Goal: Task Accomplishment & Management: Complete application form

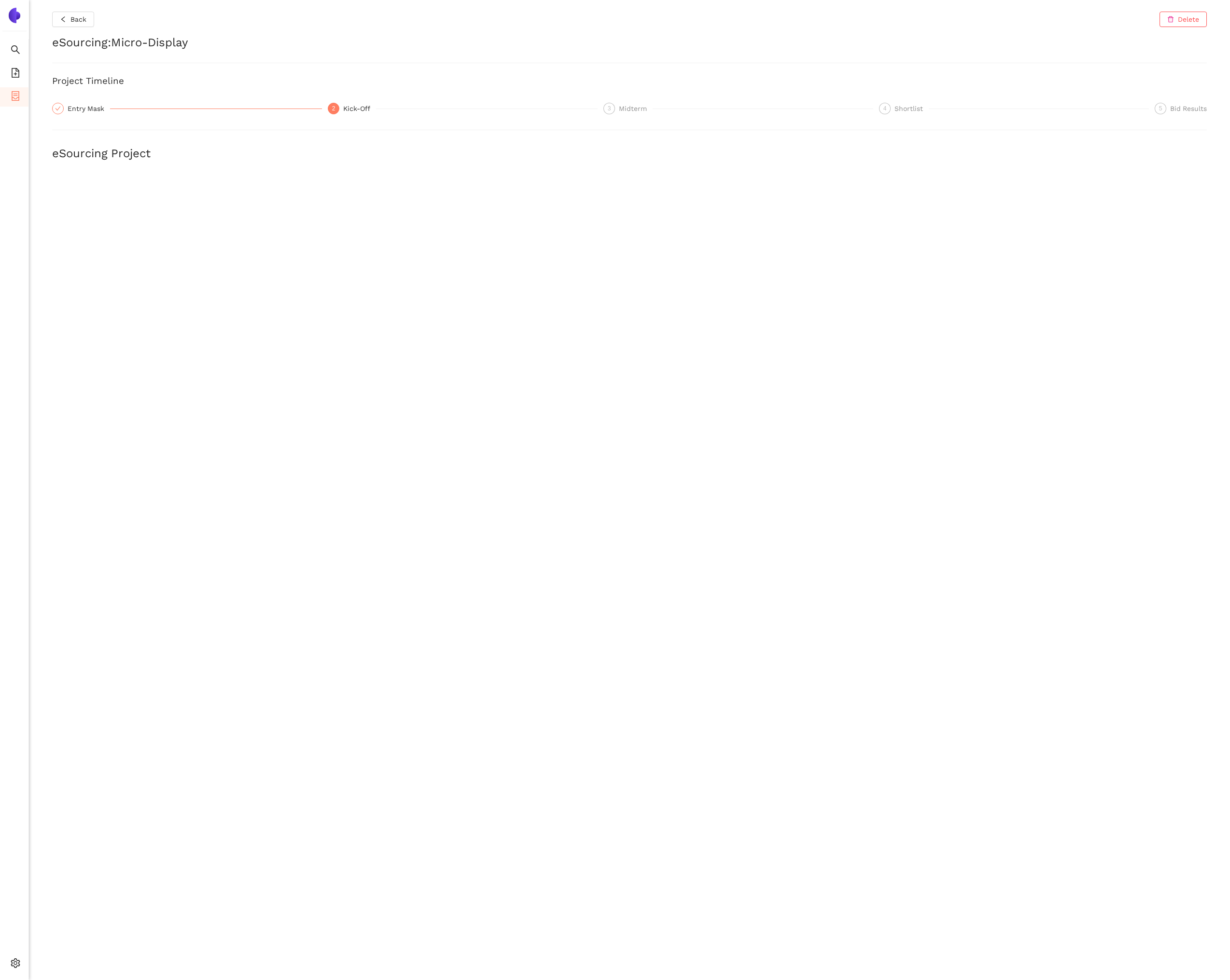
scroll to position [524, 0]
click at [80, 15] on span "Back" at bounding box center [78, 19] width 16 height 11
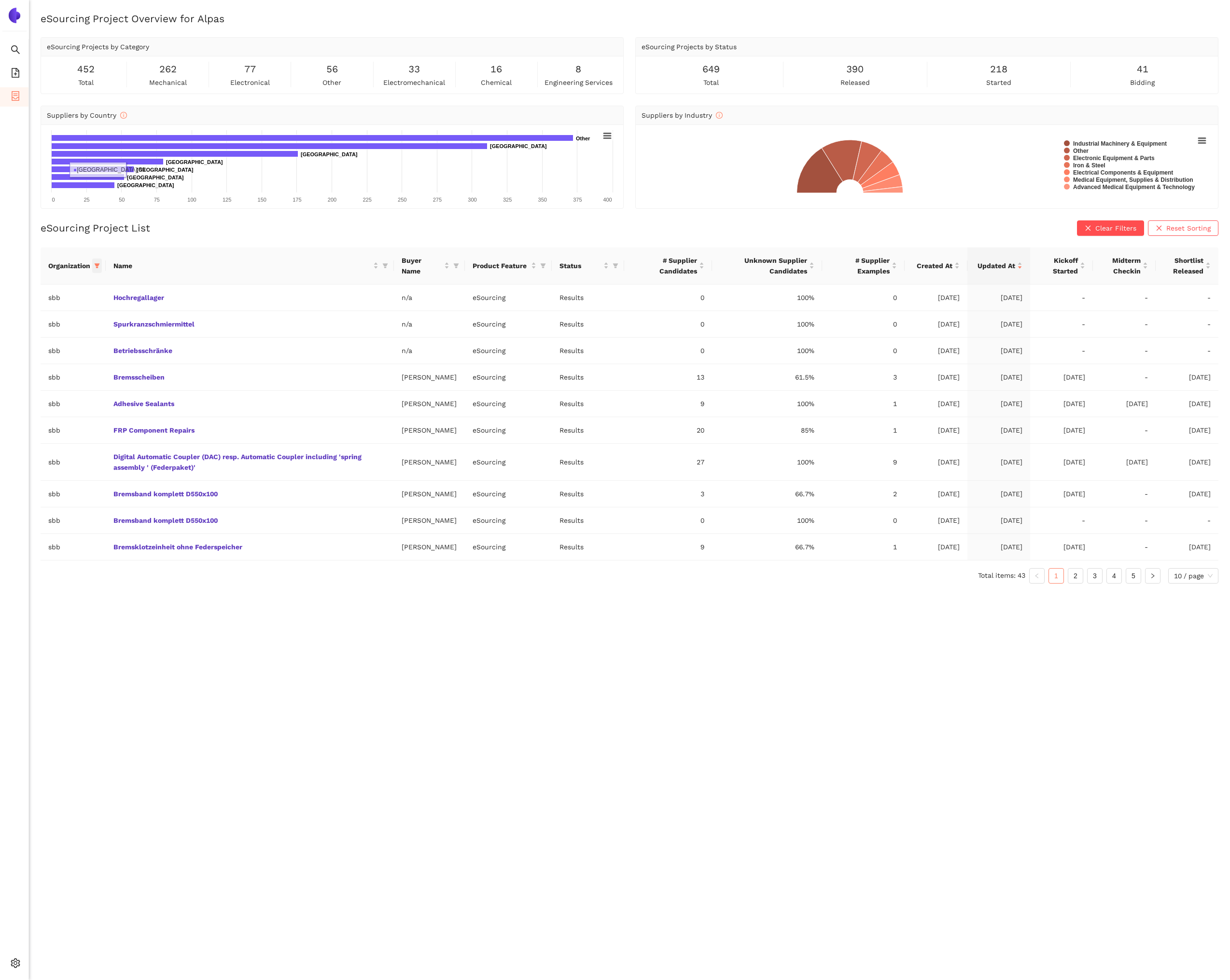
click at [94, 266] on icon "filter" at bounding box center [97, 266] width 6 height 6
drag, startPoint x: 26, startPoint y: 433, endPoint x: 44, endPoint y: 409, distance: 30.0
click at [27, 433] on span "Reset" at bounding box center [23, 435] width 18 height 11
checkbox input "false"
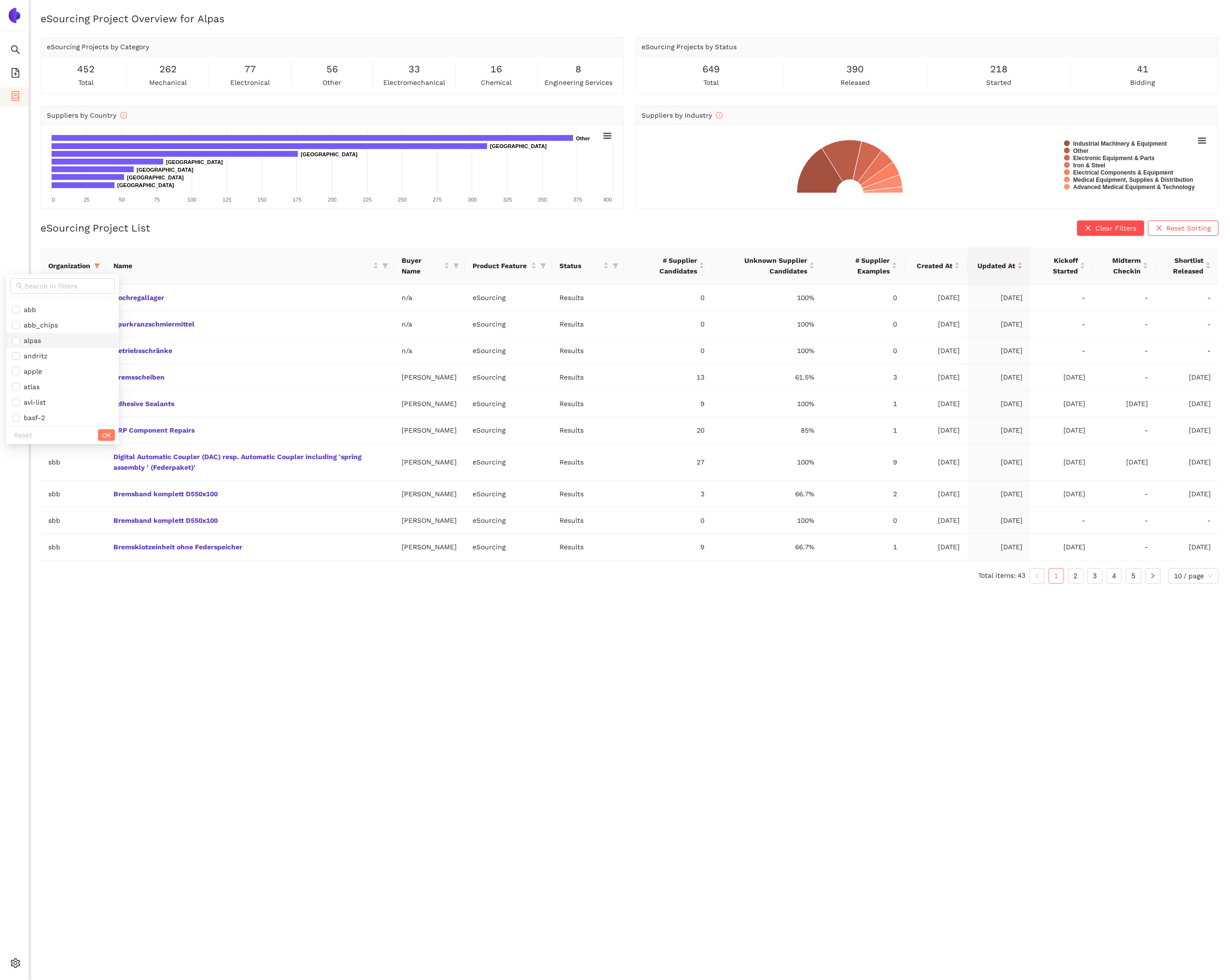
click at [57, 340] on span "alpas" at bounding box center [63, 341] width 101 height 11
checkbox input "true"
click at [102, 435] on span "OK" at bounding box center [106, 435] width 9 height 11
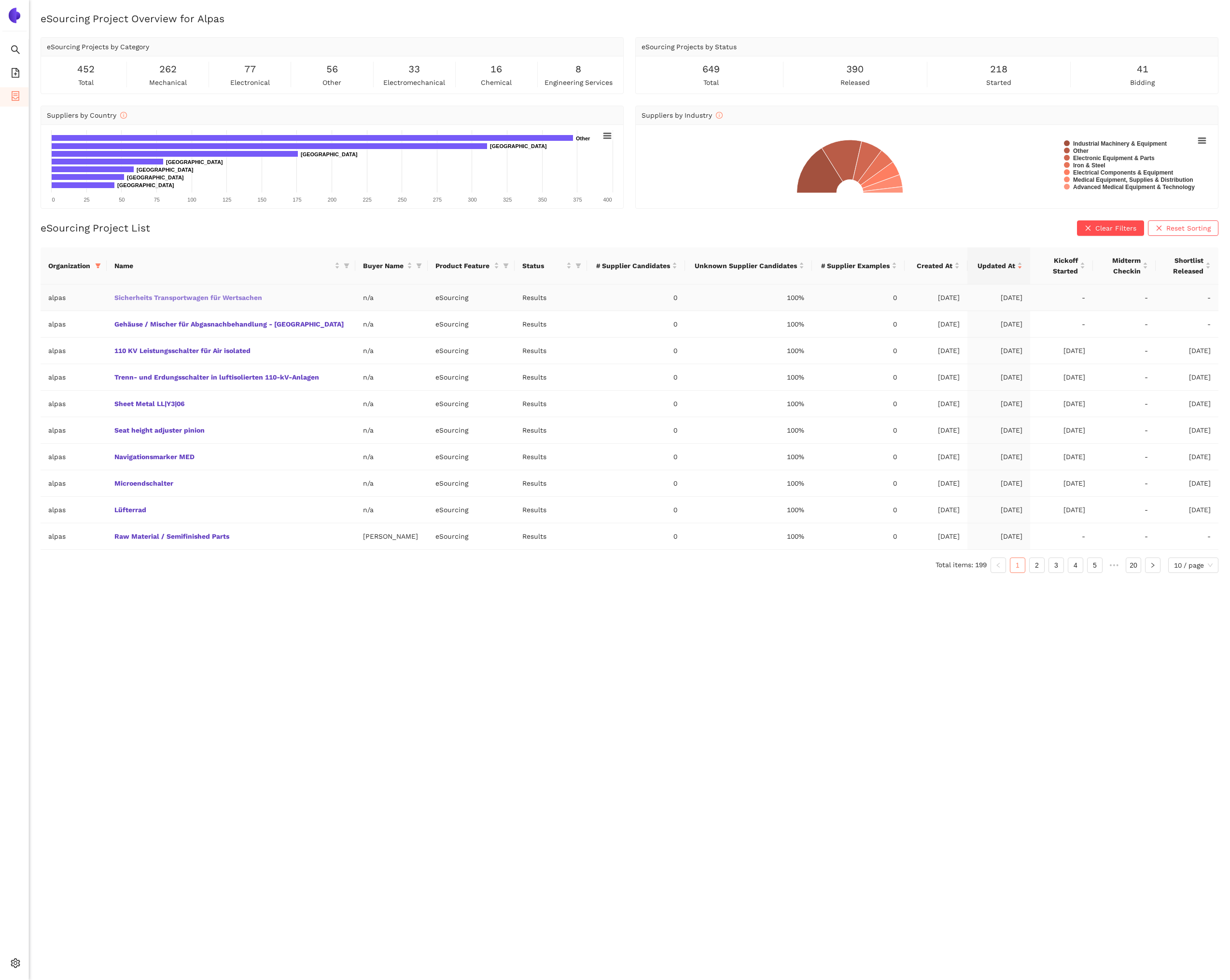
click at [0, 0] on link "Sicherheits Transportwagen für Wertsachen" at bounding box center [0, 0] width 0 height 0
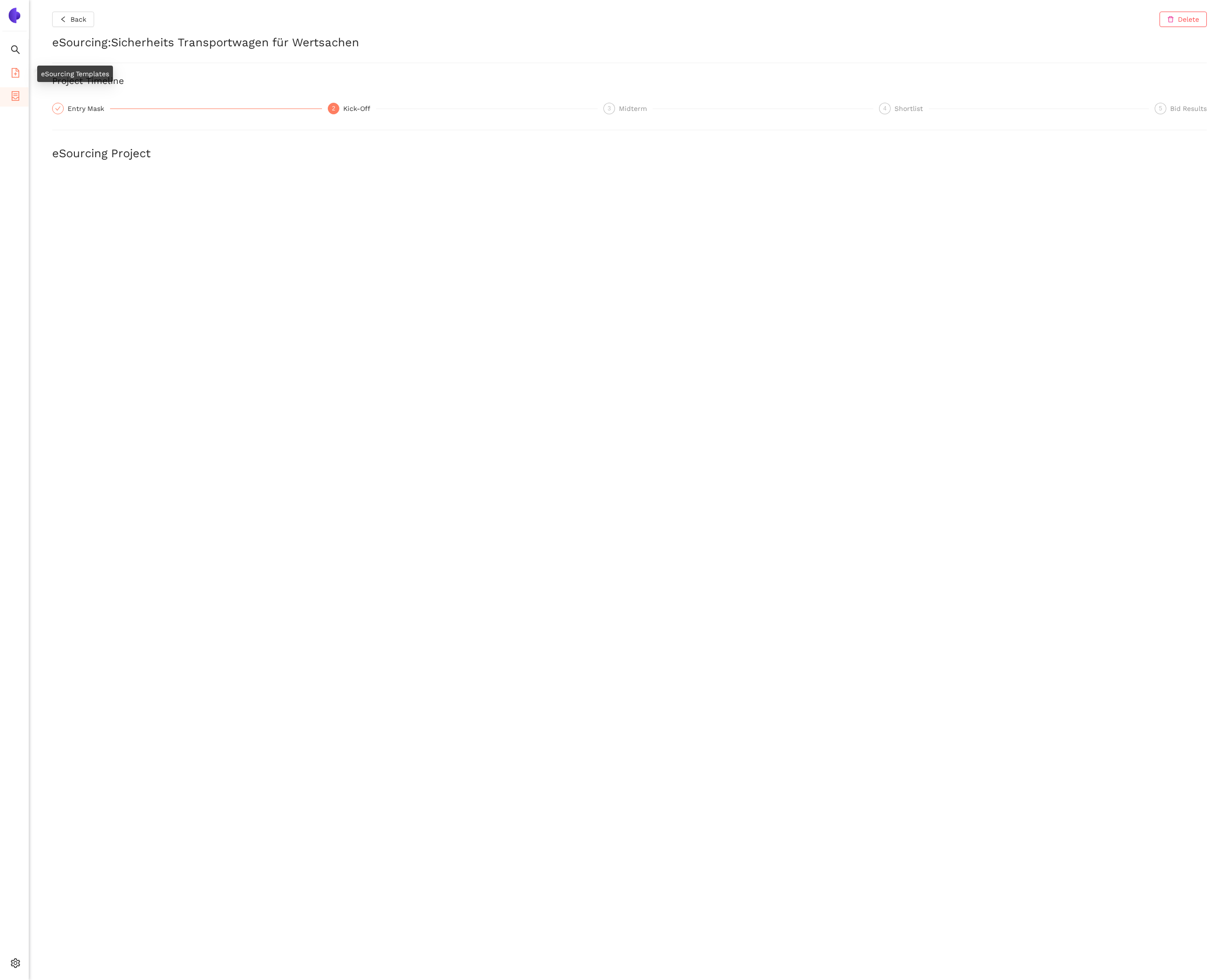
click at [17, 73] on icon "file-add" at bounding box center [15, 73] width 10 height 10
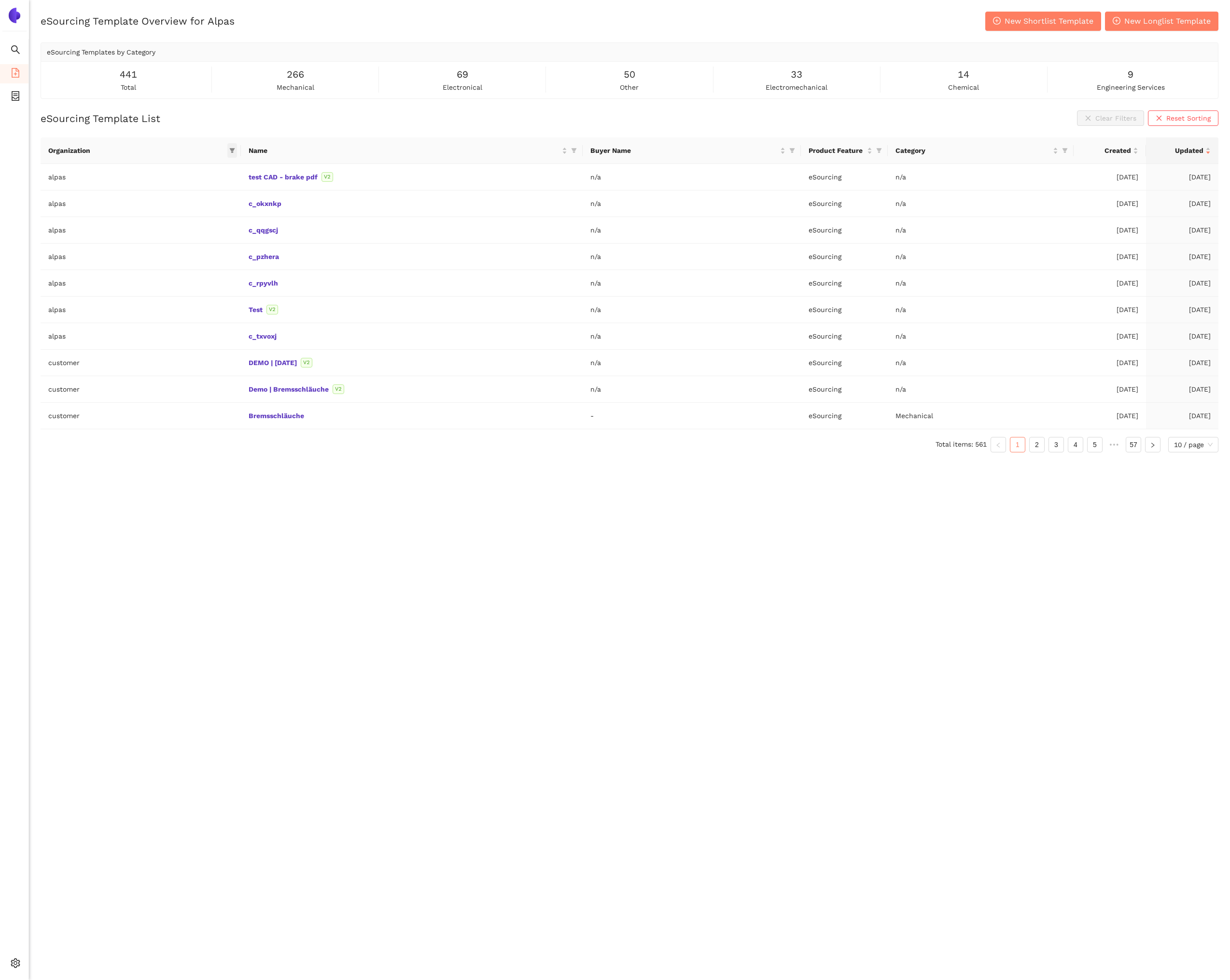
click at [231, 152] on icon "filter" at bounding box center [232, 151] width 6 height 6
click at [180, 174] on input "text" at bounding box center [199, 172] width 79 height 11
type input "sbb"
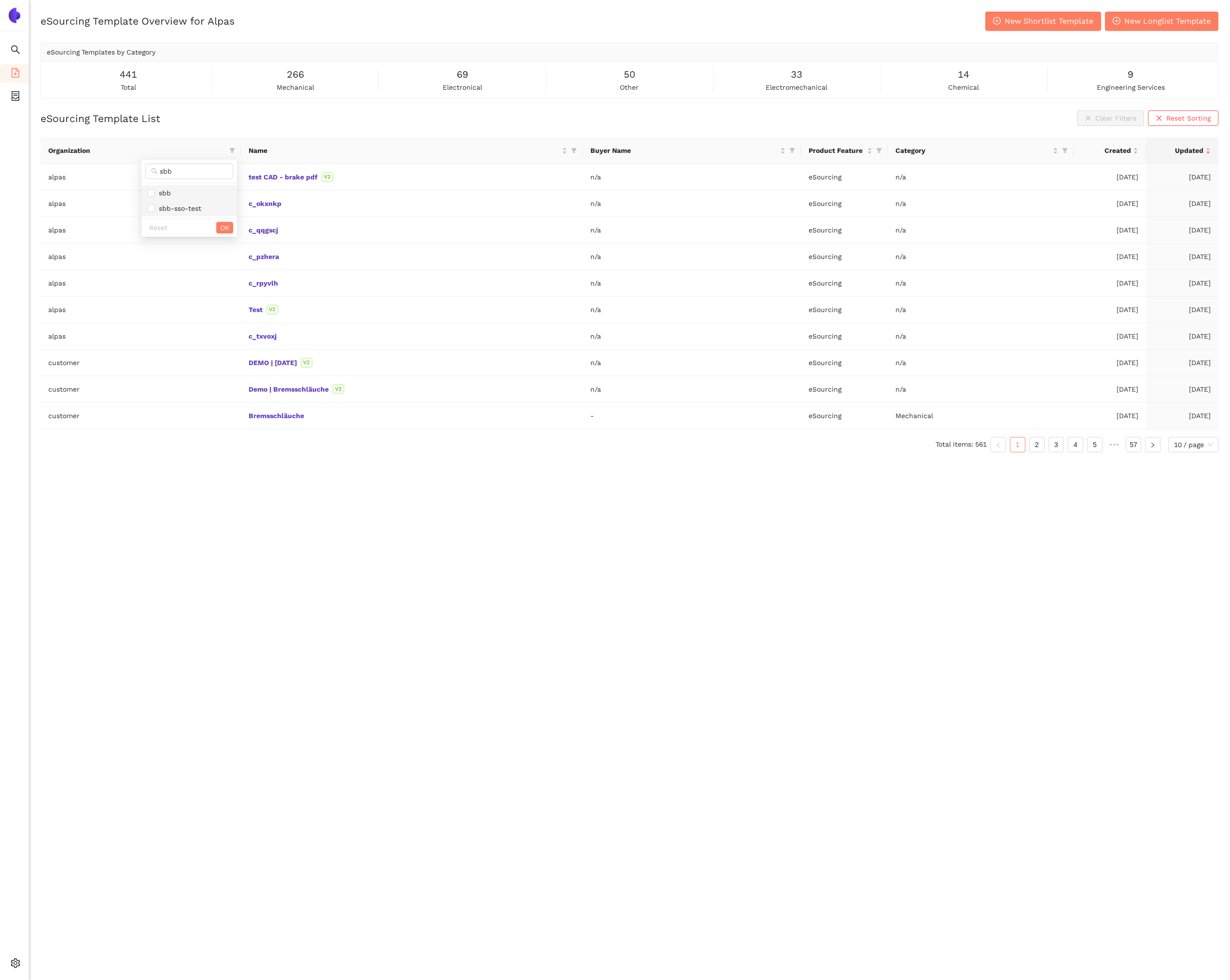
drag, startPoint x: 174, startPoint y: 190, endPoint x: 194, endPoint y: 204, distance: 24.4
click at [174, 190] on span "sbb" at bounding box center [189, 193] width 84 height 11
checkbox input "true"
click at [221, 227] on span "OK" at bounding box center [224, 227] width 9 height 11
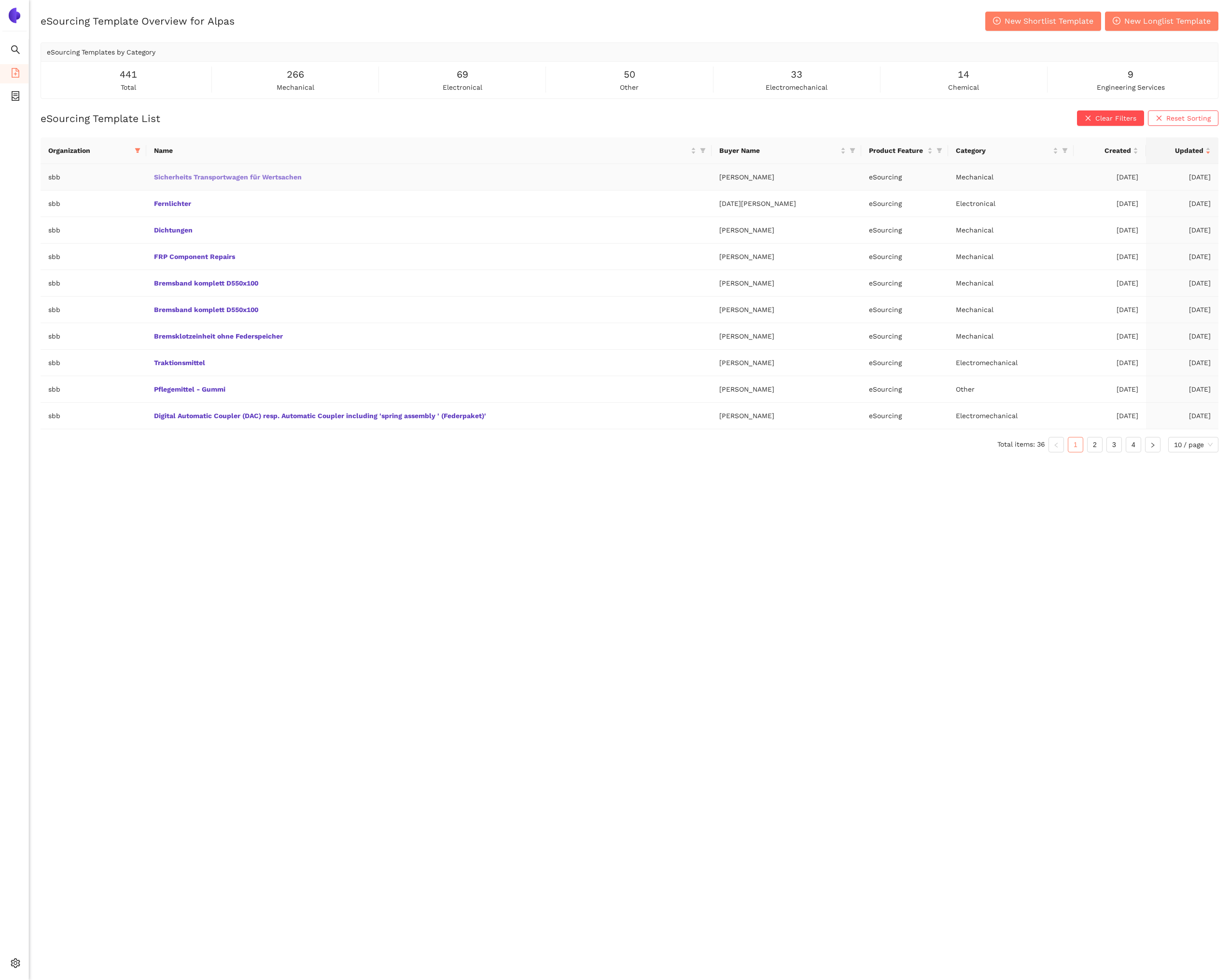
click at [0, 0] on link "Sicherheits Transportwagen für Wertsachen" at bounding box center [0, 0] width 0 height 0
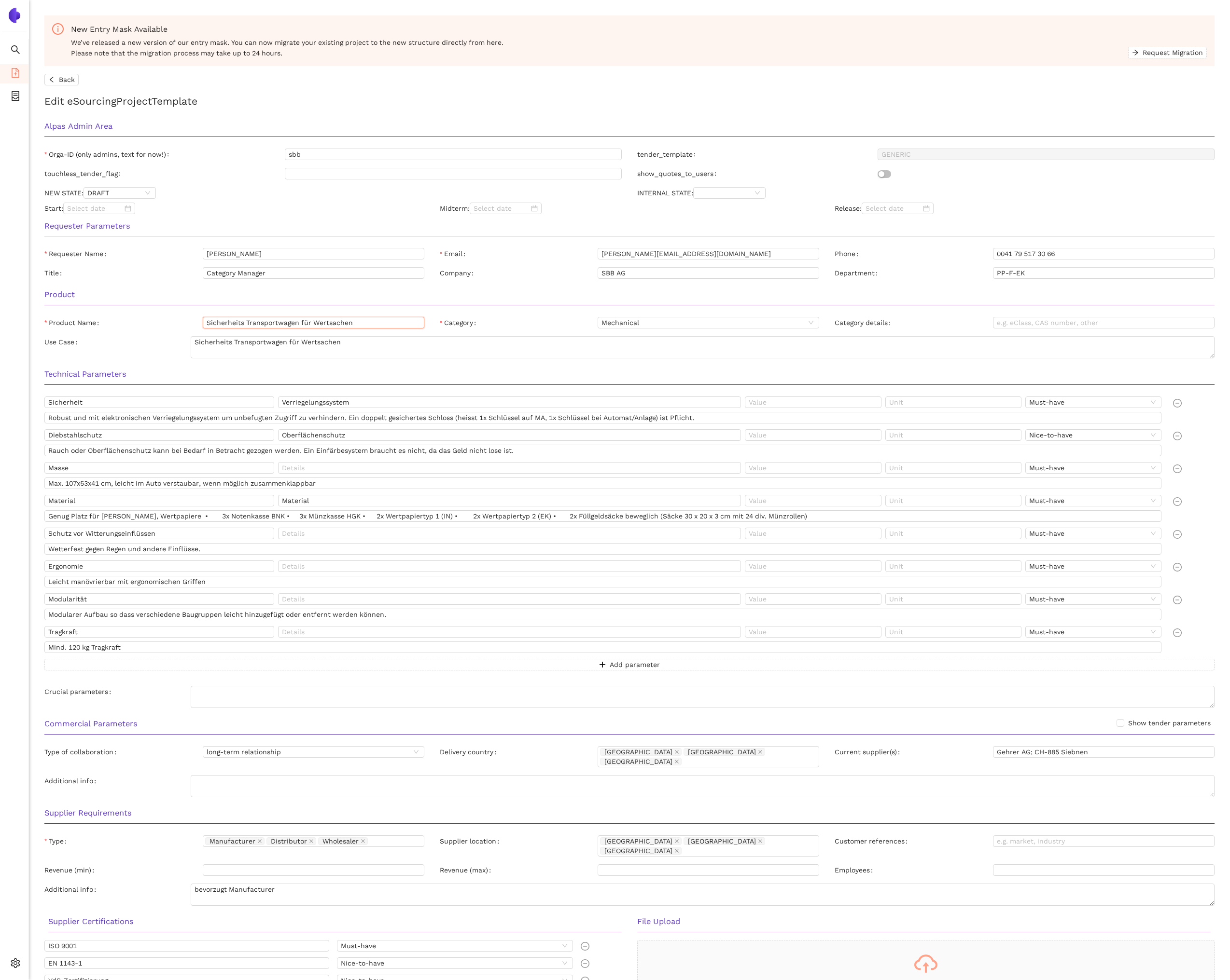
drag, startPoint x: 357, startPoint y: 323, endPoint x: 205, endPoint y: 320, distance: 152.0
click at [205, 320] on input "Sicherheits Transportwagen für Wertsachen" at bounding box center [313, 322] width 221 height 11
drag, startPoint x: 119, startPoint y: 534, endPoint x: 49, endPoint y: 535, distance: 70.0
click at [49, 535] on input "Schutz vor Witterungseinflüssen" at bounding box center [159, 533] width 230 height 11
click at [73, 566] on input "Ergonomie" at bounding box center [159, 566] width 230 height 11
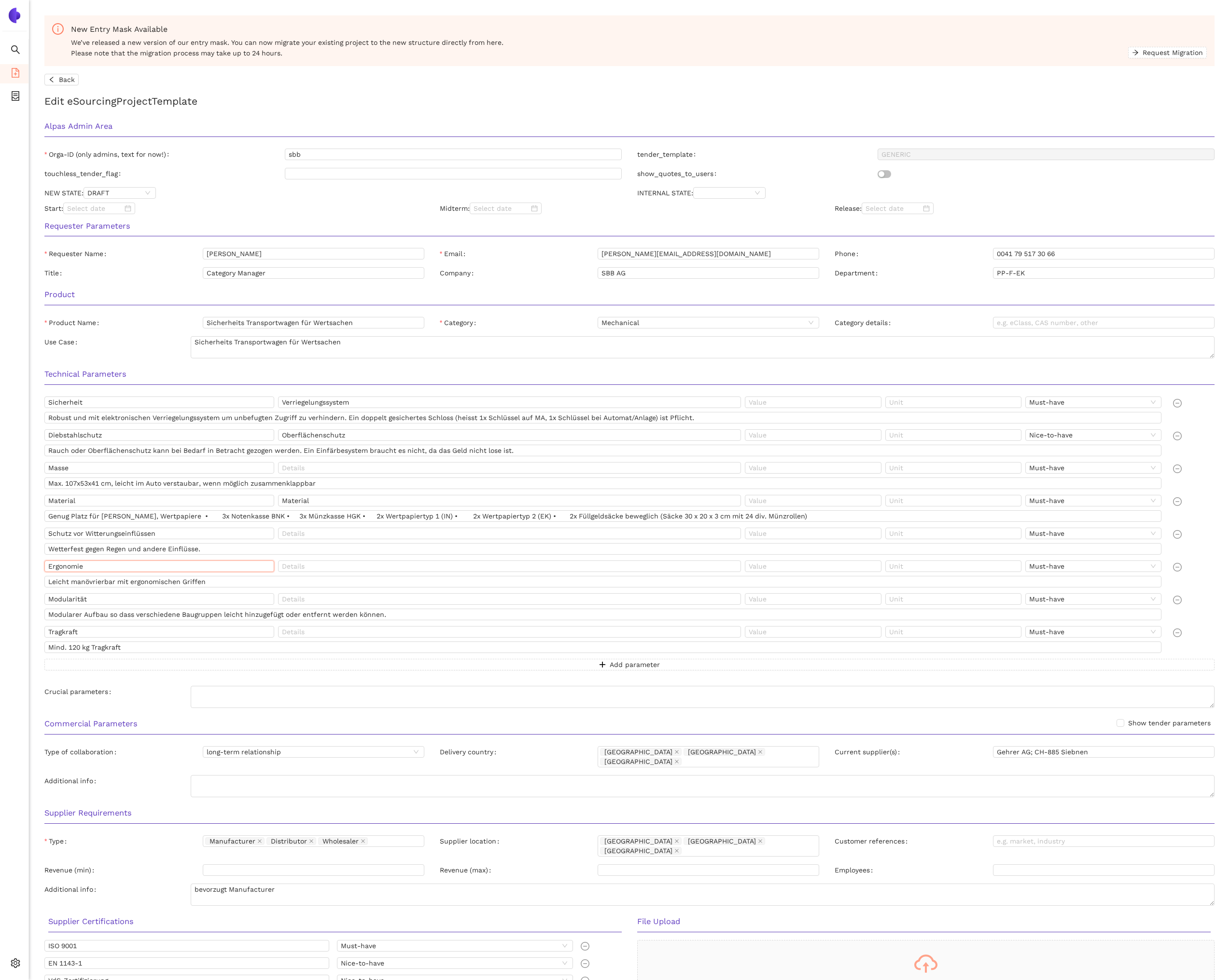
click at [73, 566] on input "Ergonomie" at bounding box center [159, 566] width 230 height 11
click at [70, 594] on input "Modularität" at bounding box center [159, 599] width 230 height 11
click at [61, 631] on input "Tragkraft" at bounding box center [159, 632] width 230 height 11
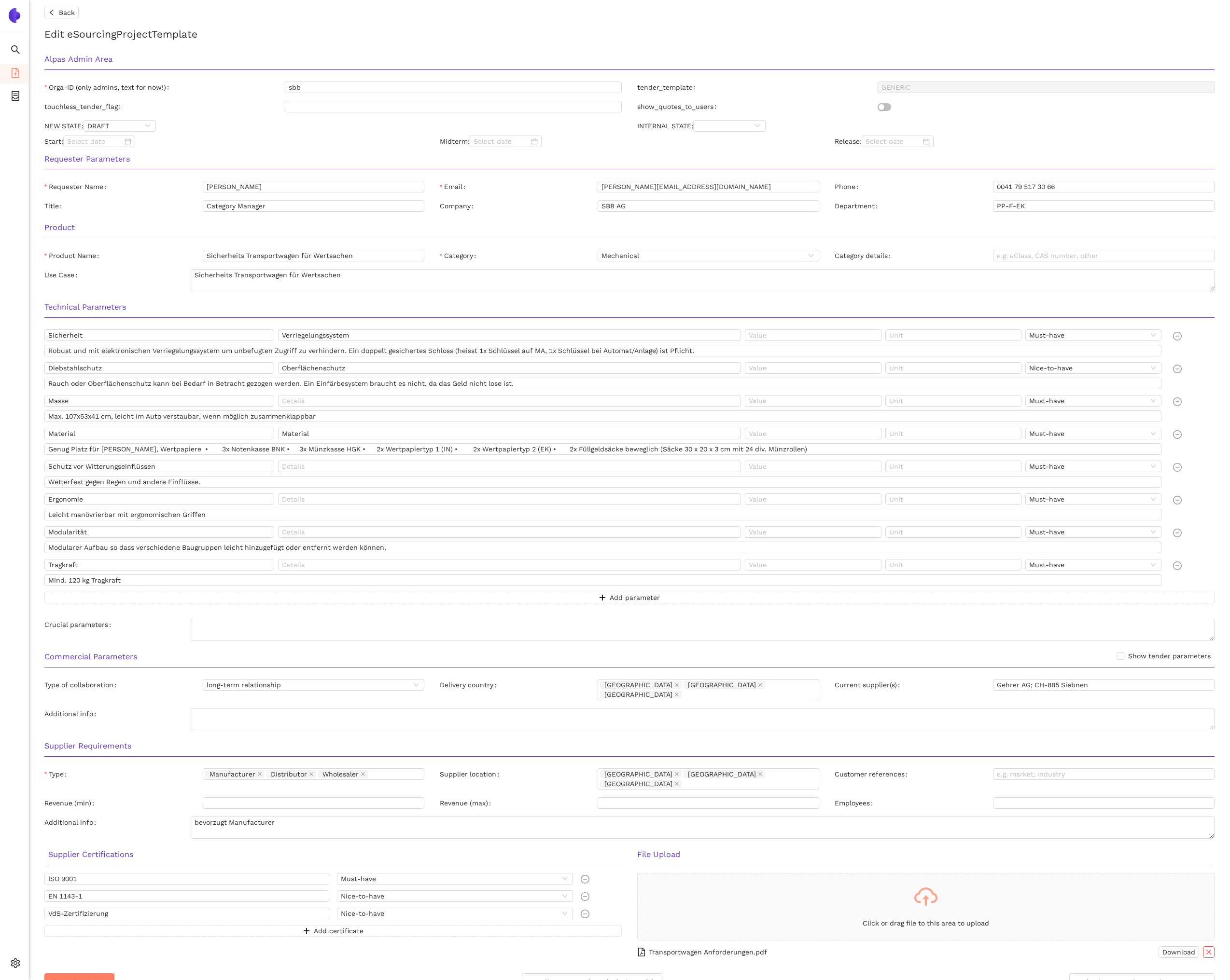
scroll to position [68, 0]
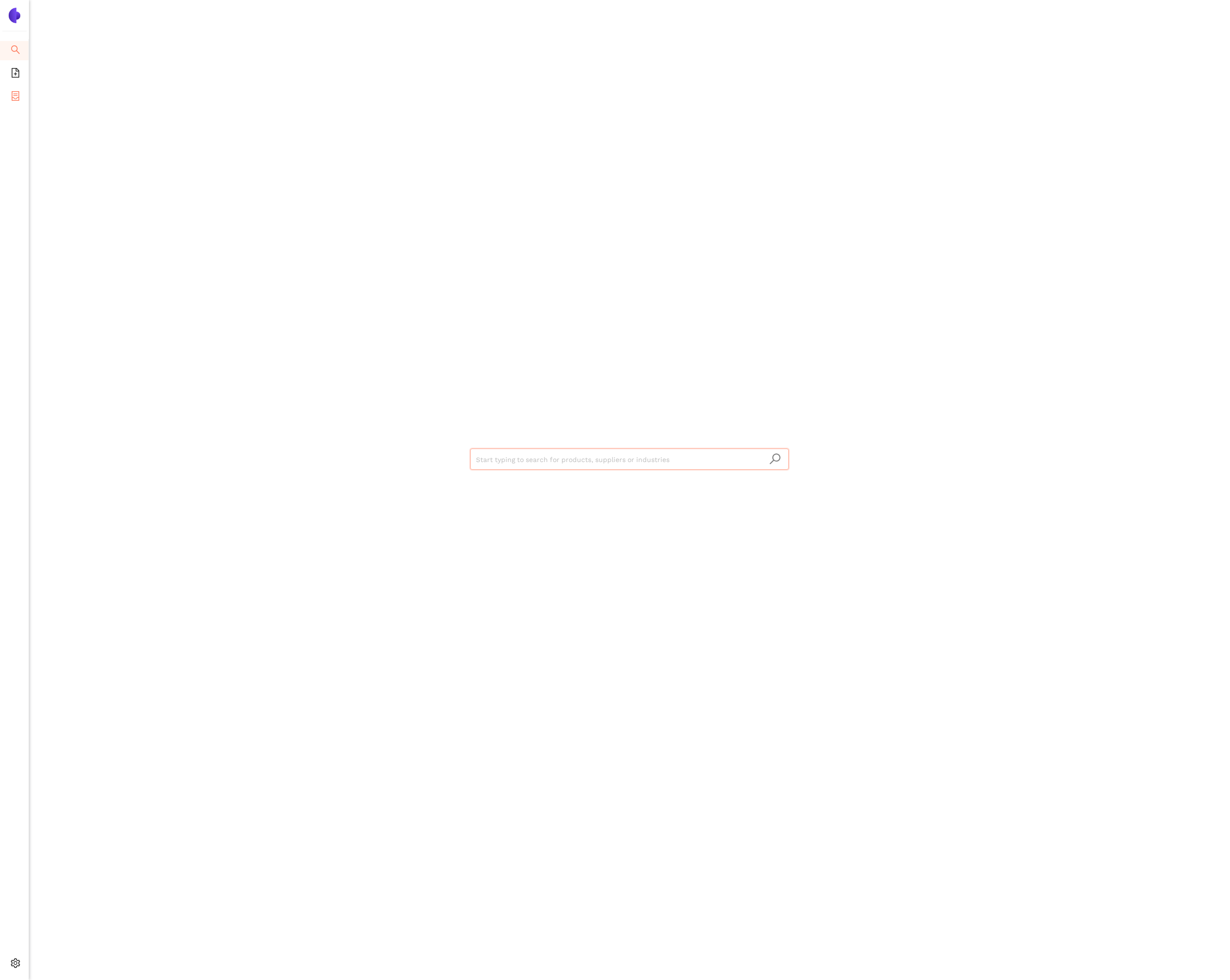
click at [16, 93] on icon "container" at bounding box center [15, 96] width 8 height 10
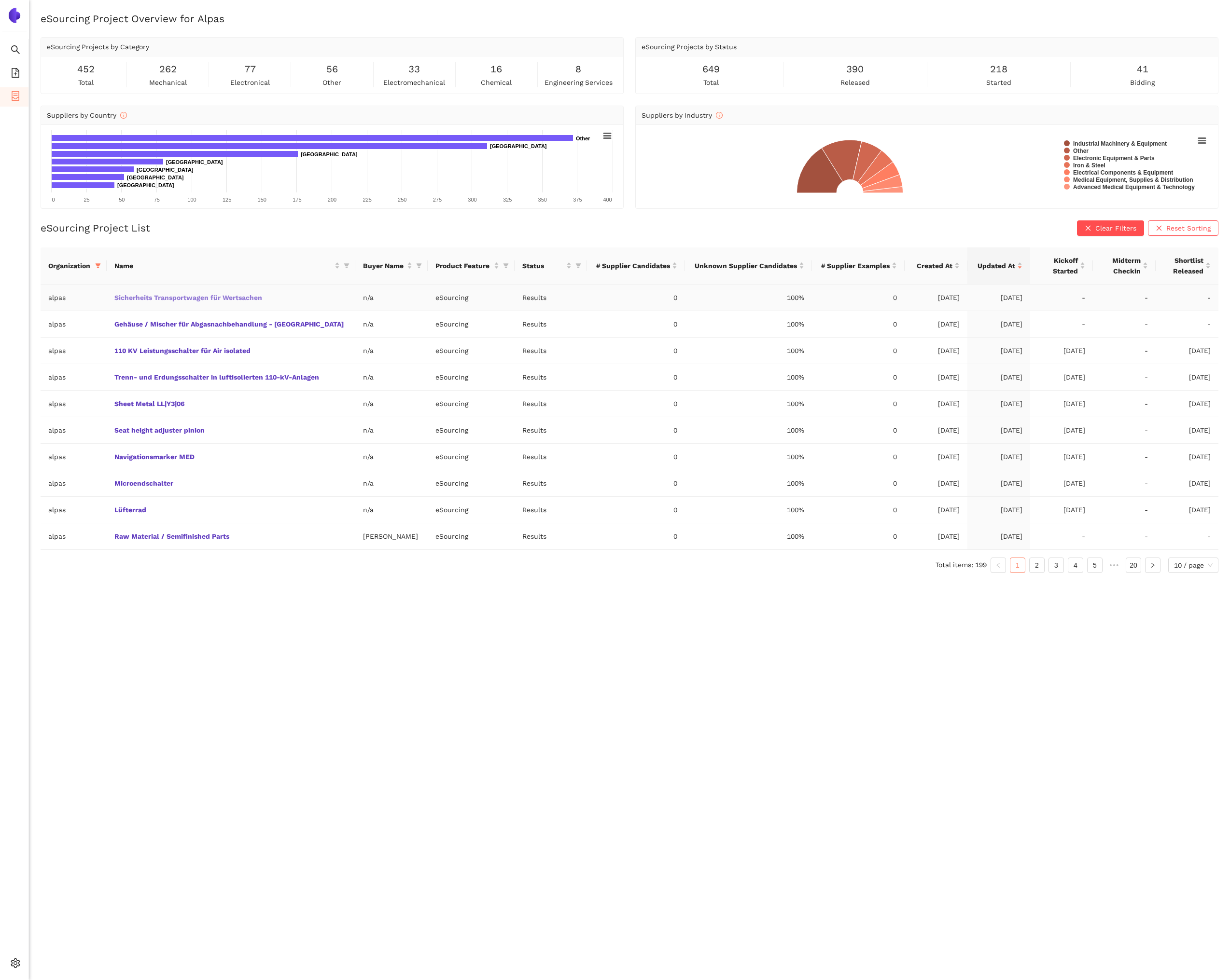
click at [0, 0] on link "Sicherheits Transportwagen für Wertsachen" at bounding box center [0, 0] width 0 height 0
